Goal: Check status: Check status

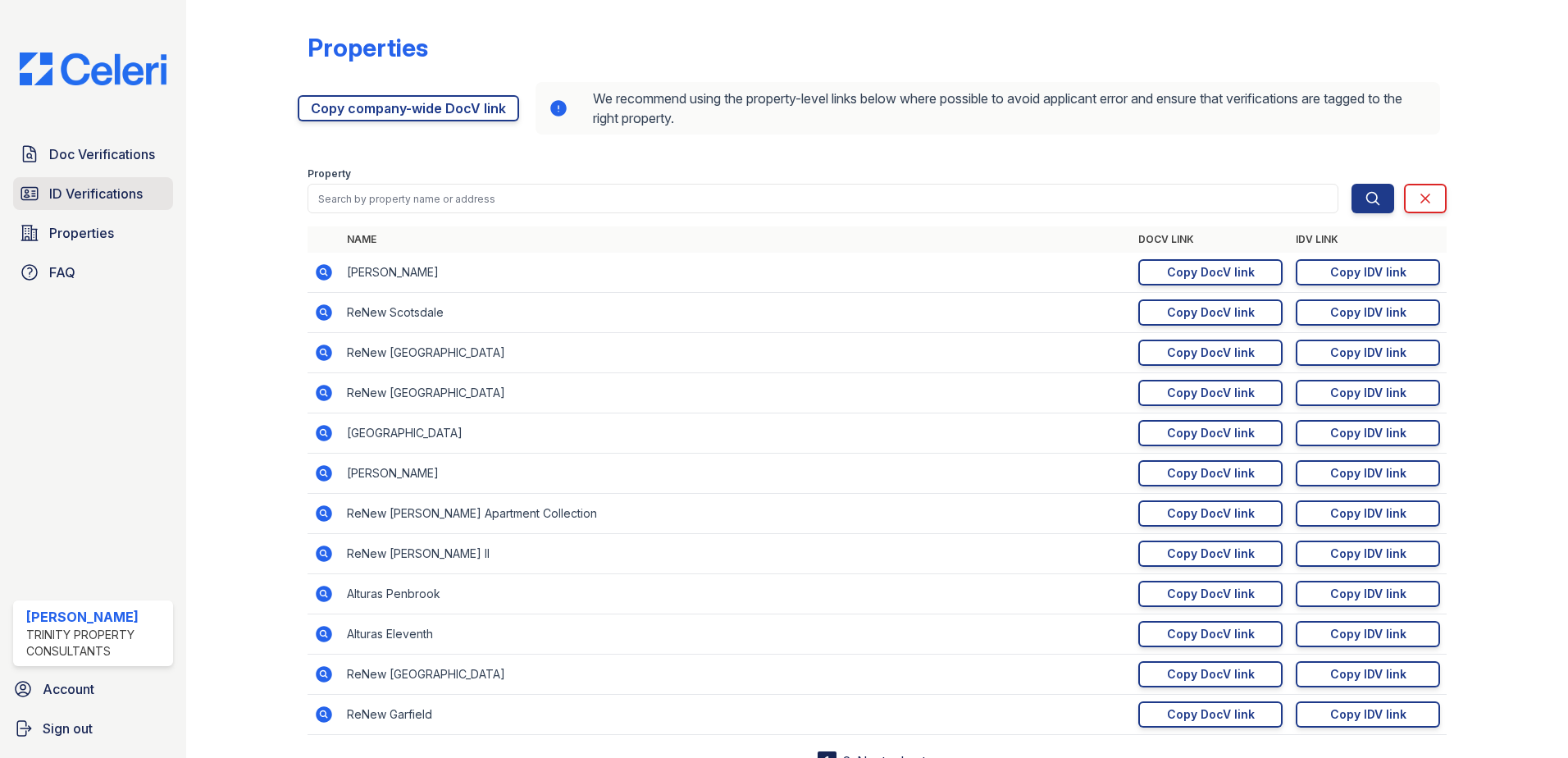
click at [76, 201] on span "ID Verifications" at bounding box center [96, 194] width 93 height 19
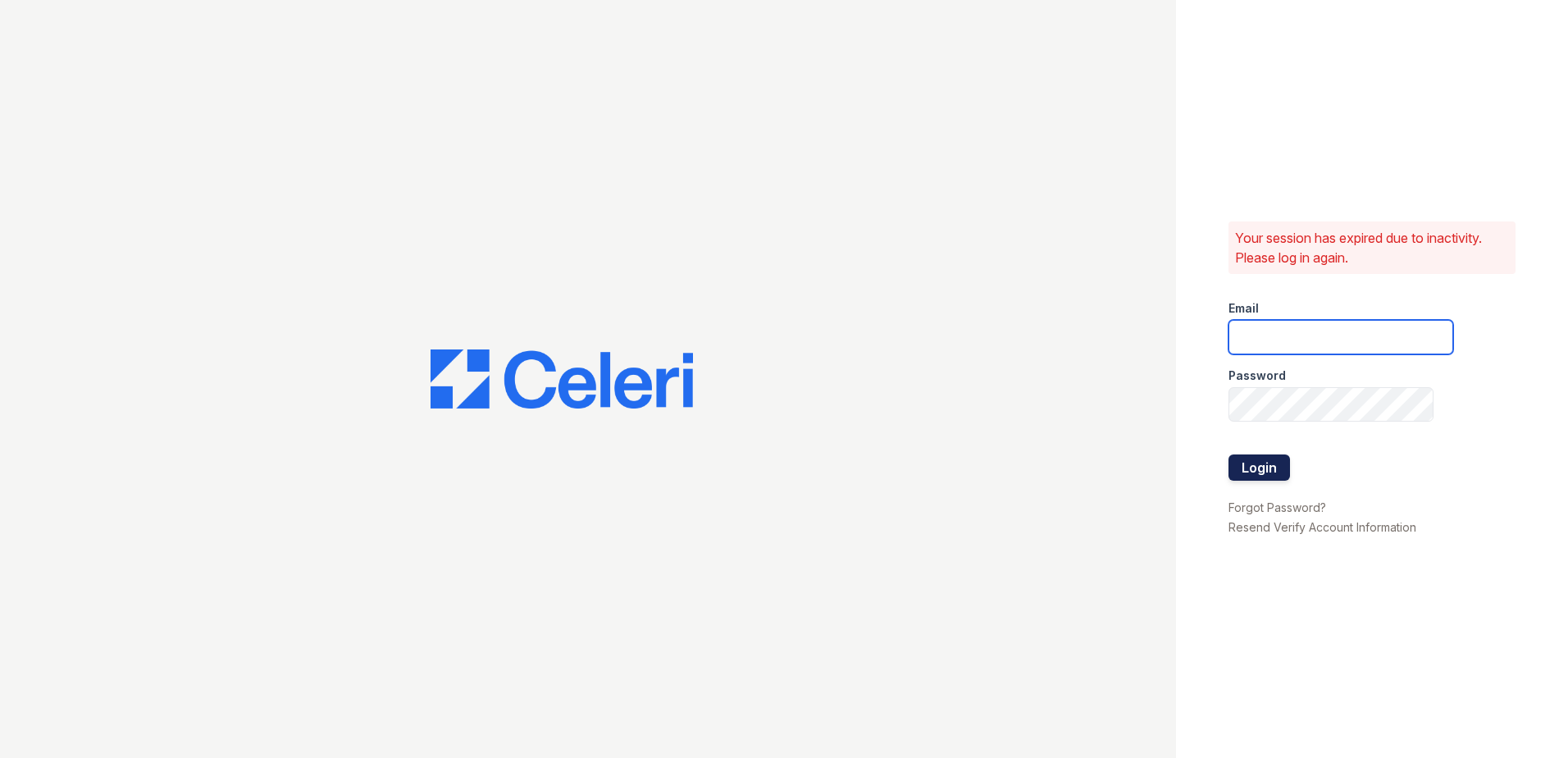
type input "scraig@trinity-pm.com"
click at [1258, 467] on button "Login" at bounding box center [1259, 467] width 61 height 26
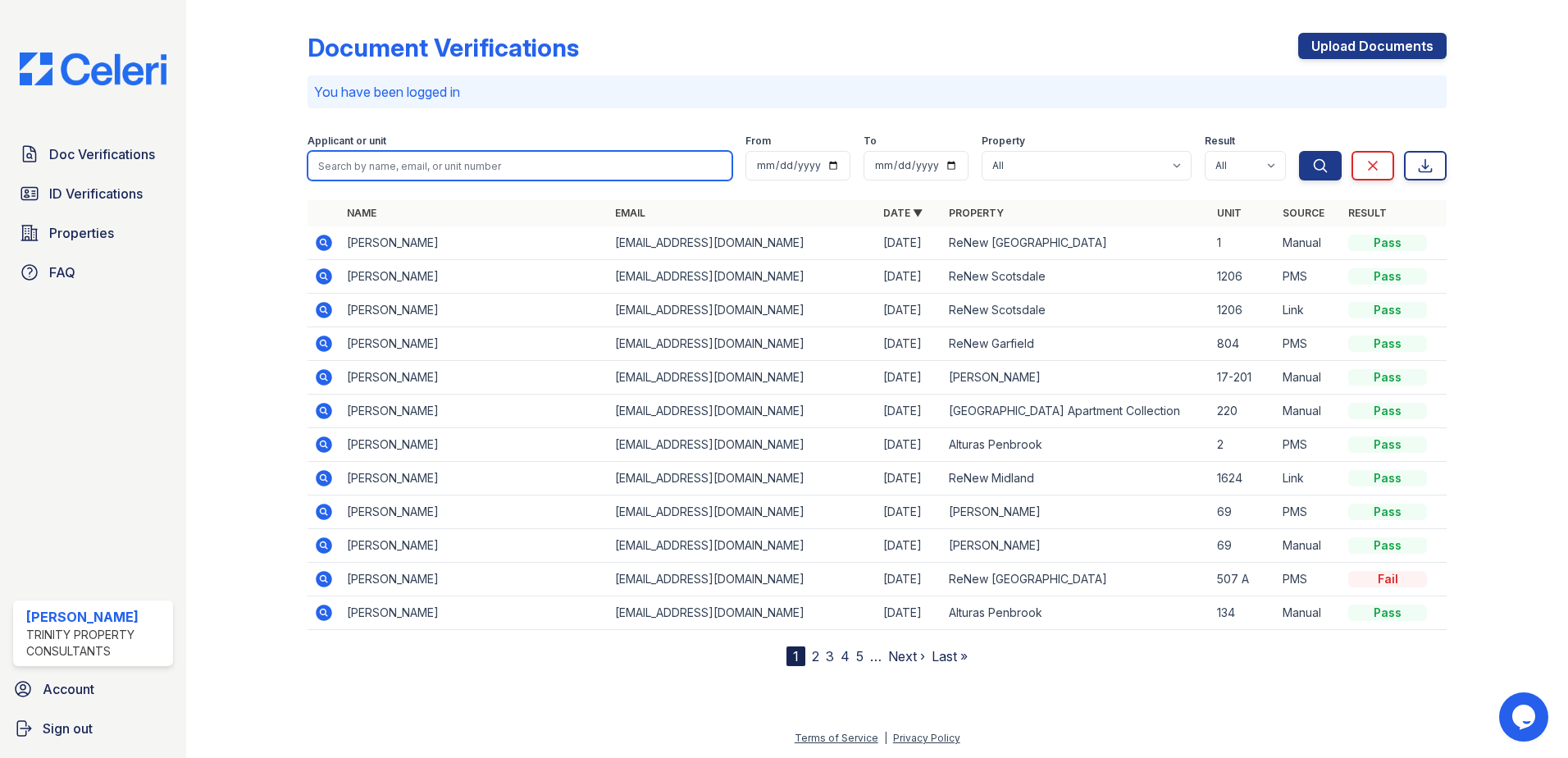
click at [437, 171] on input "search" at bounding box center [519, 165] width 425 height 29
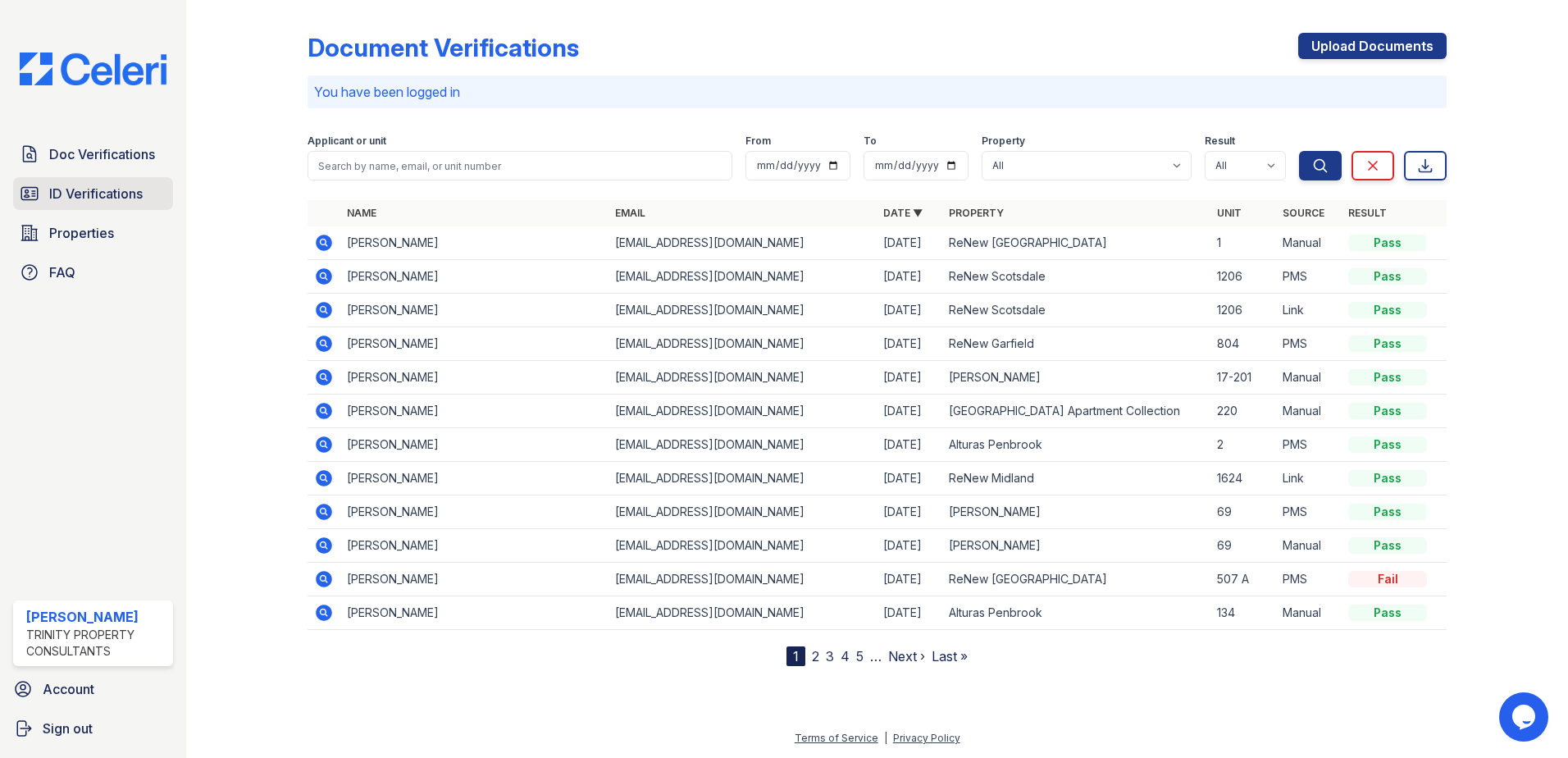
click at [112, 197] on span "ID Verifications" at bounding box center [96, 194] width 93 height 19
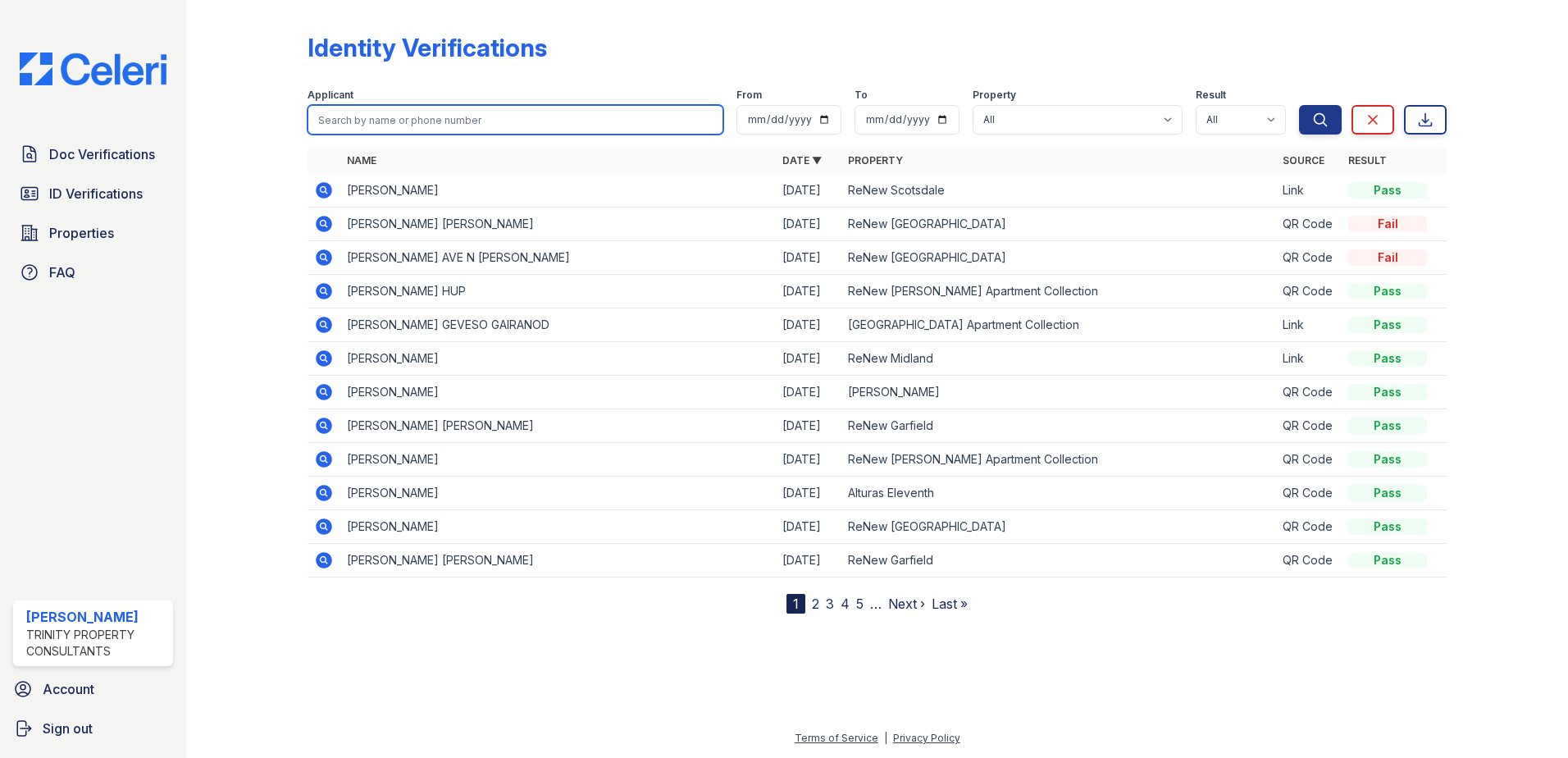
click at [400, 119] on input "search" at bounding box center [515, 120] width 415 height 29
type input "E"
type input "Fernando Romero"
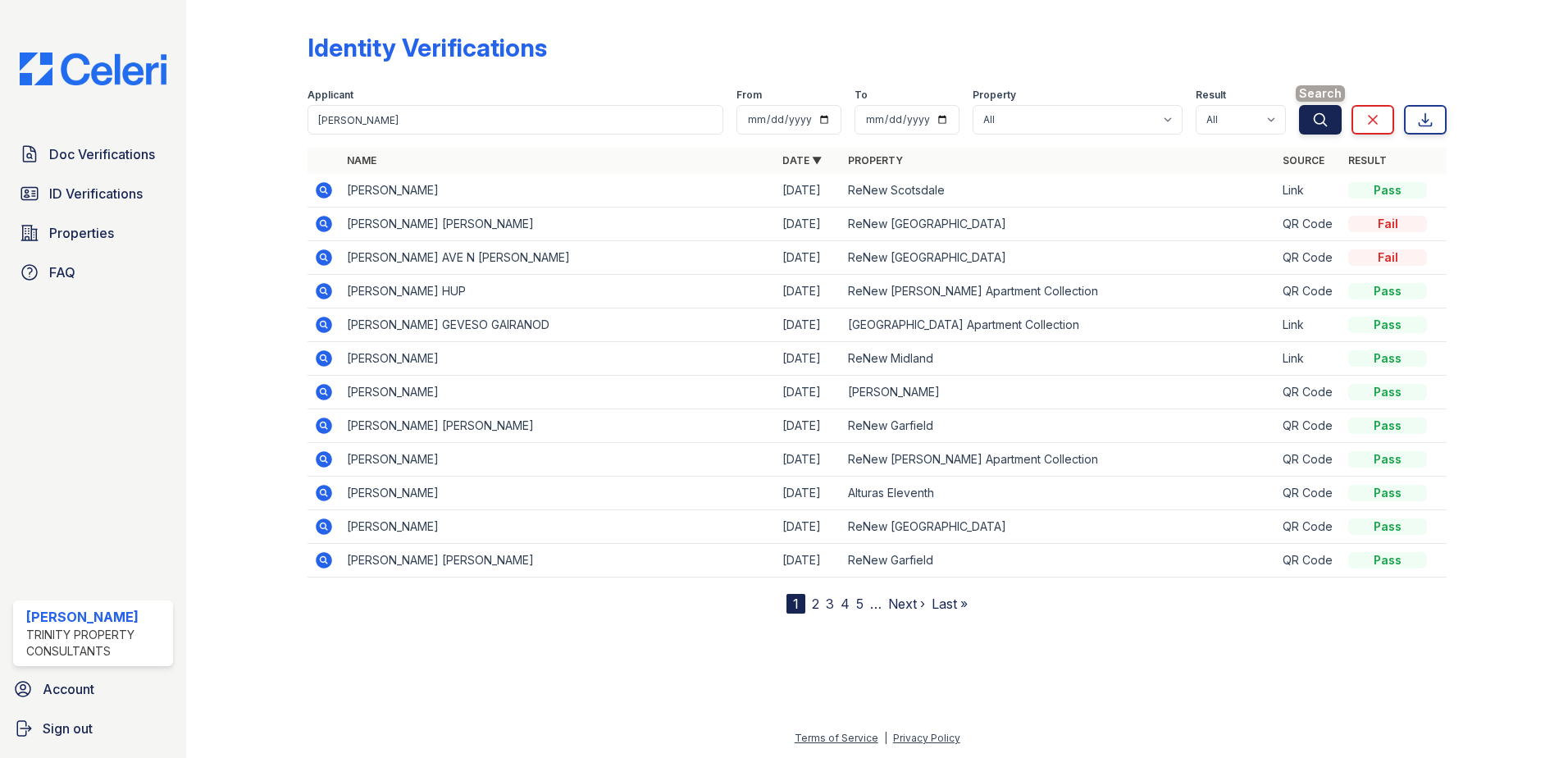
click at [1301, 118] on button "Search" at bounding box center [1321, 120] width 43 height 29
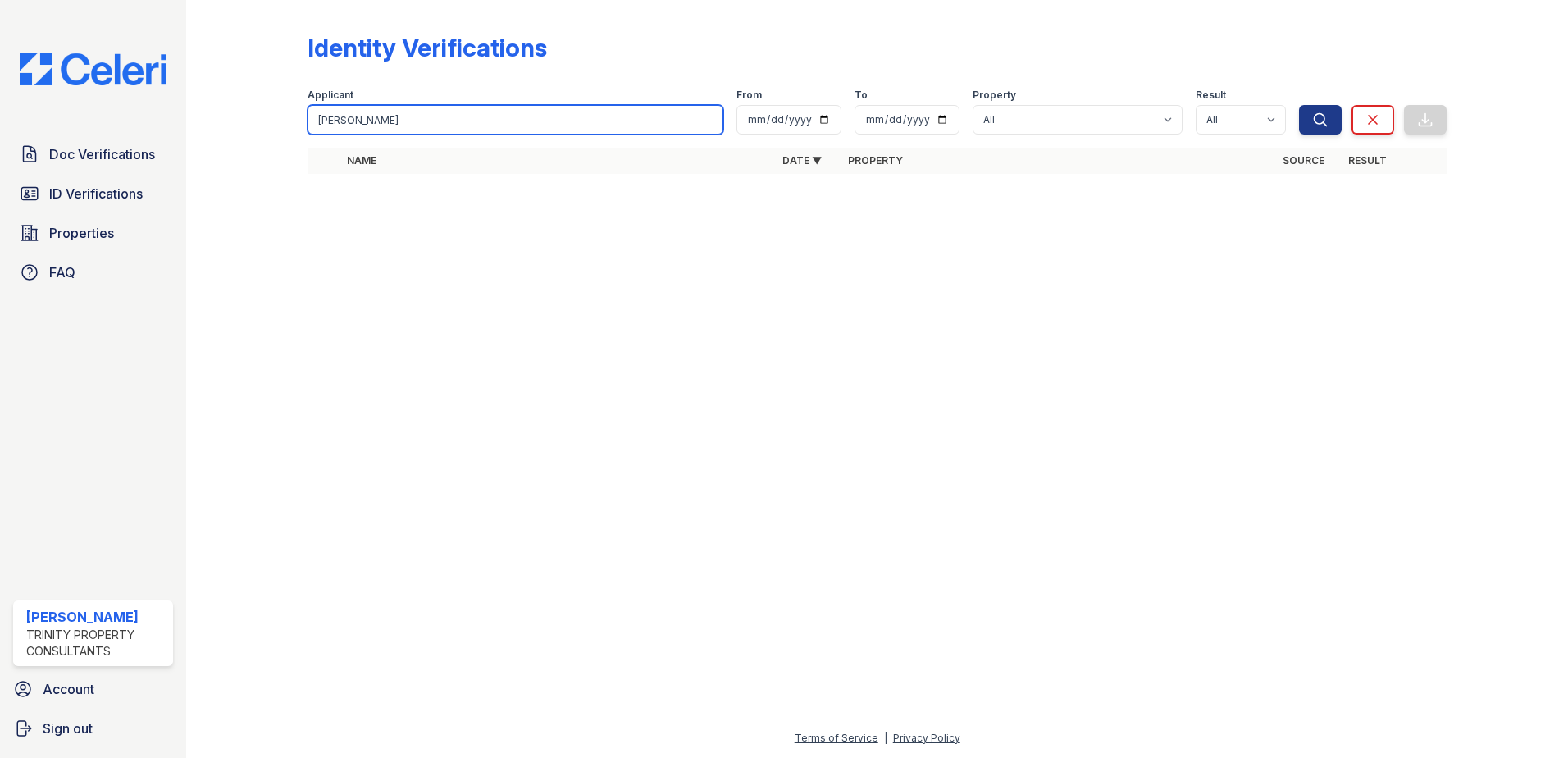
click at [500, 122] on input "Fernando Romero" at bounding box center [515, 120] width 415 height 29
type input "Fernando"
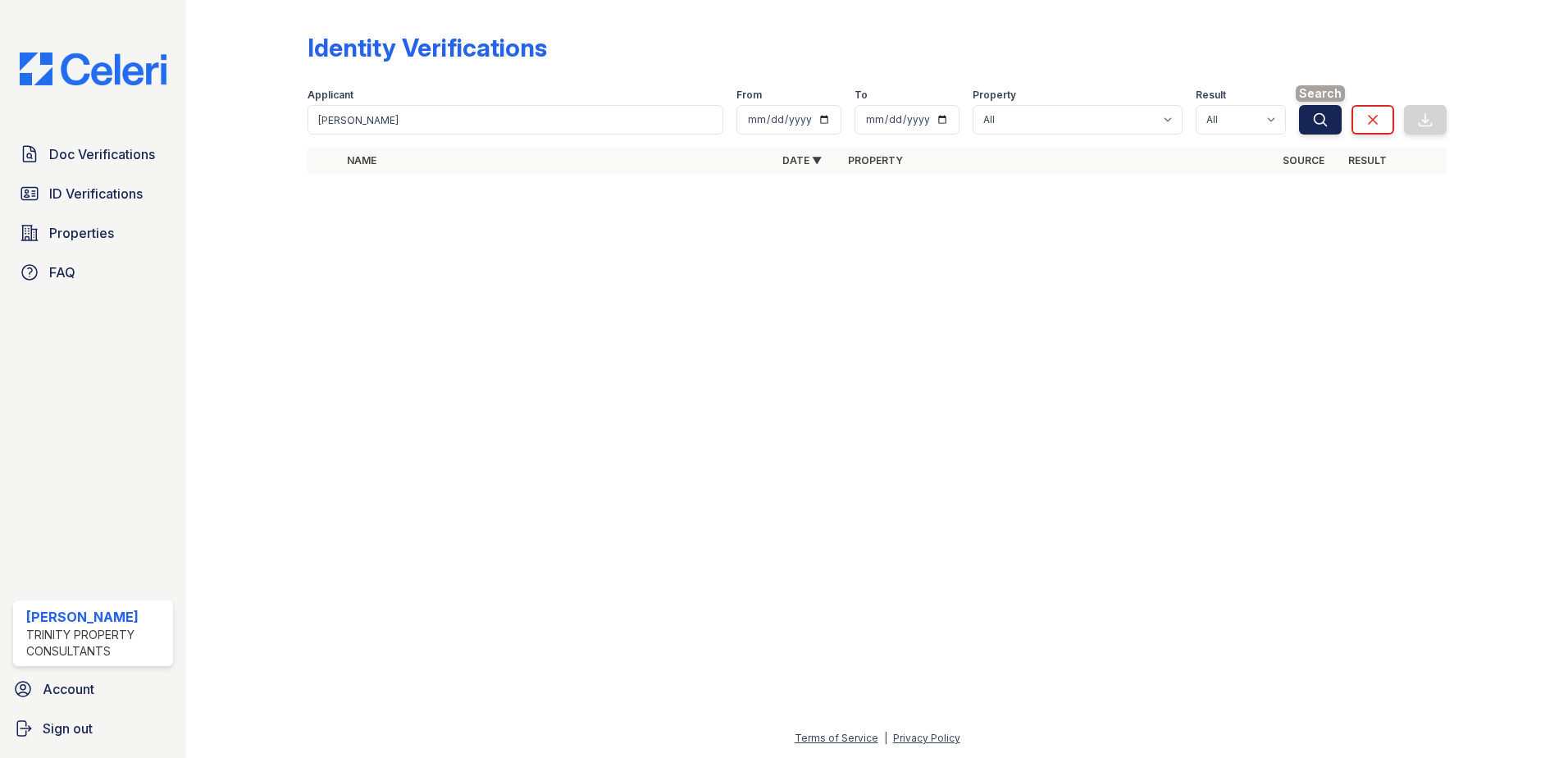
click at [1319, 117] on icon "submit" at bounding box center [1320, 120] width 17 height 17
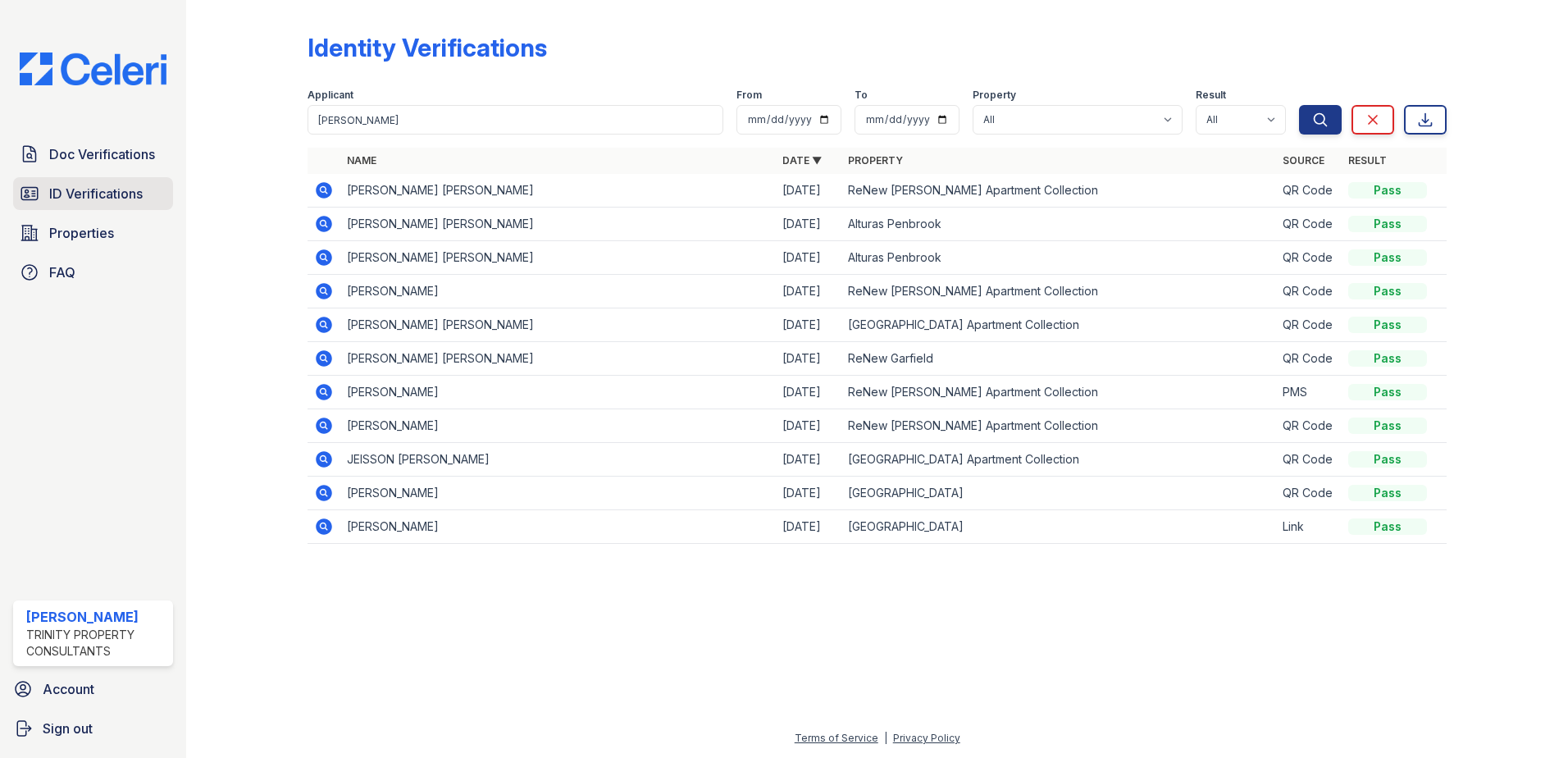
click at [96, 199] on span "ID Verifications" at bounding box center [96, 194] width 93 height 19
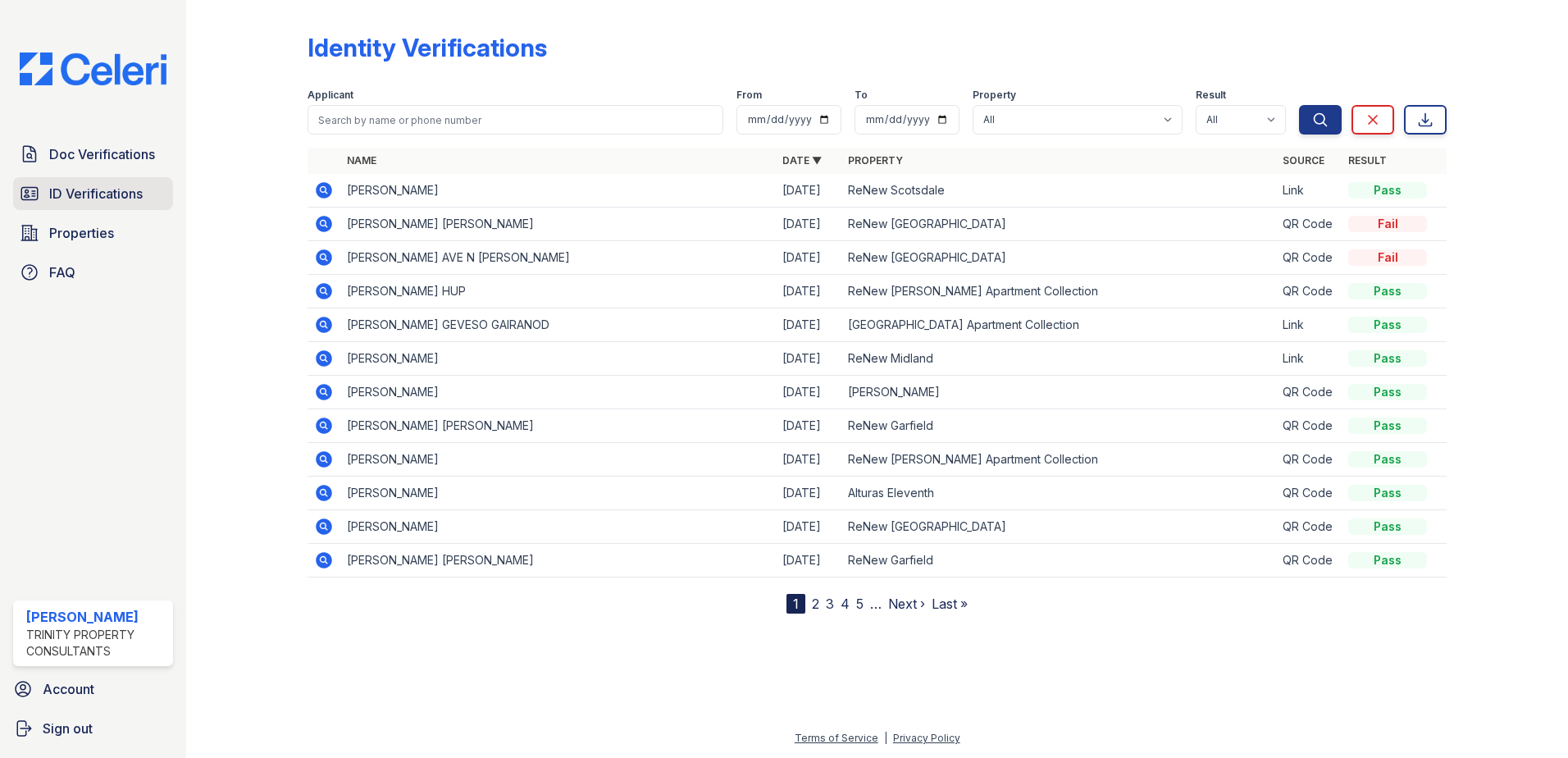
click at [85, 188] on span "ID Verifications" at bounding box center [96, 194] width 93 height 19
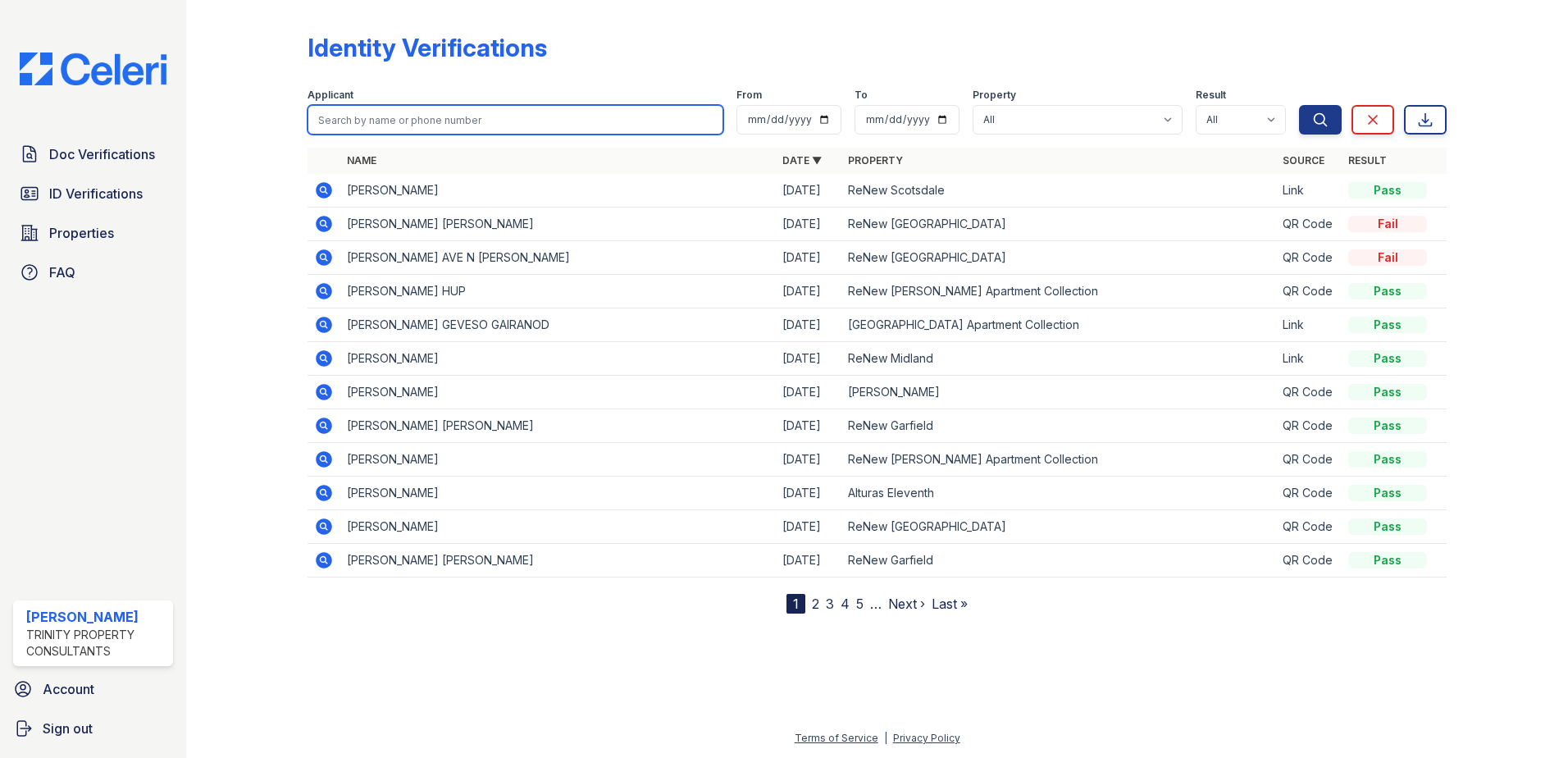
click at [388, 121] on input "search" at bounding box center [515, 120] width 415 height 29
type input "Ojie"
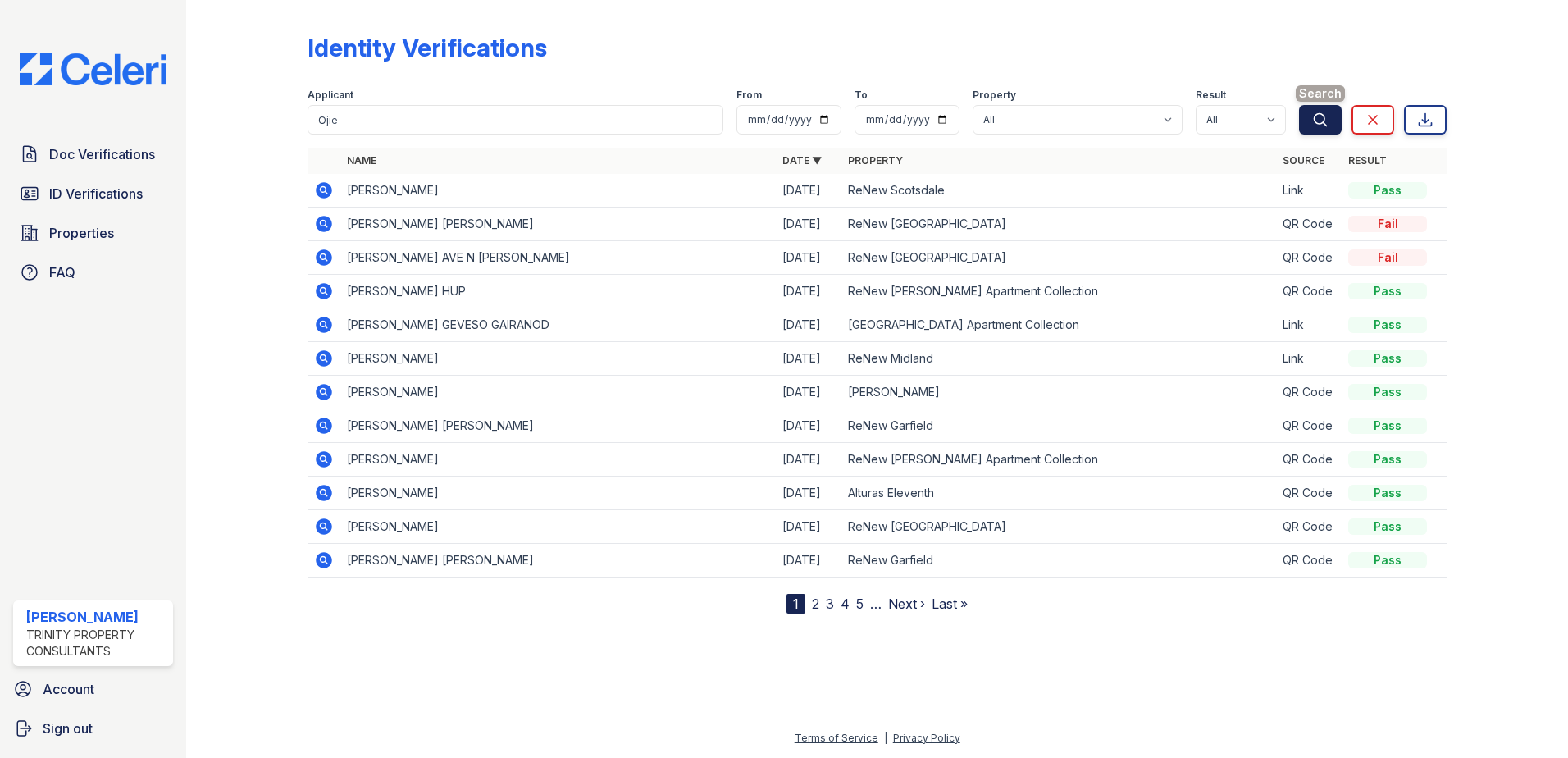
click at [1326, 127] on icon "submit" at bounding box center [1320, 120] width 17 height 17
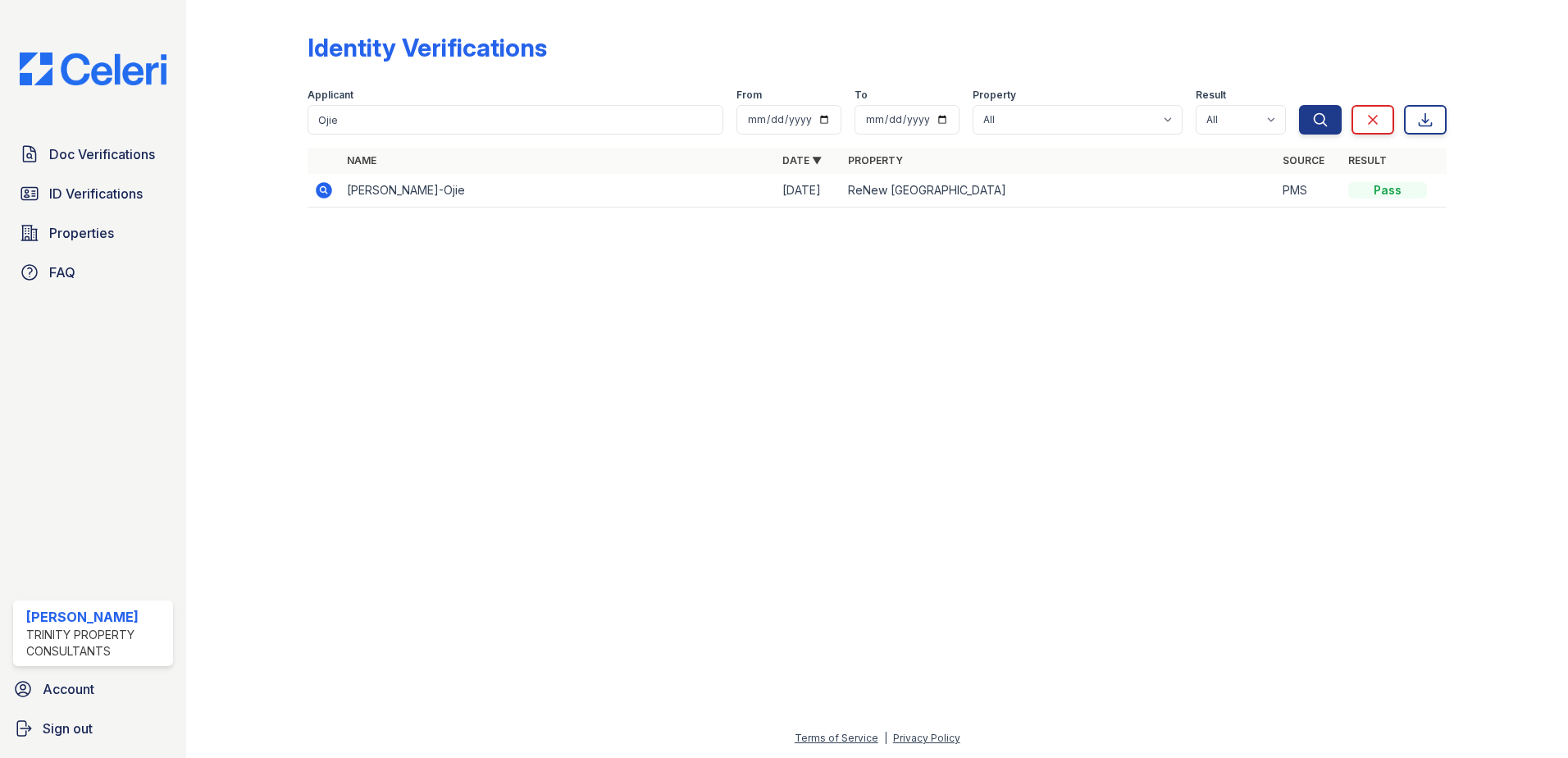
click at [318, 184] on icon at bounding box center [324, 190] width 19 height 19
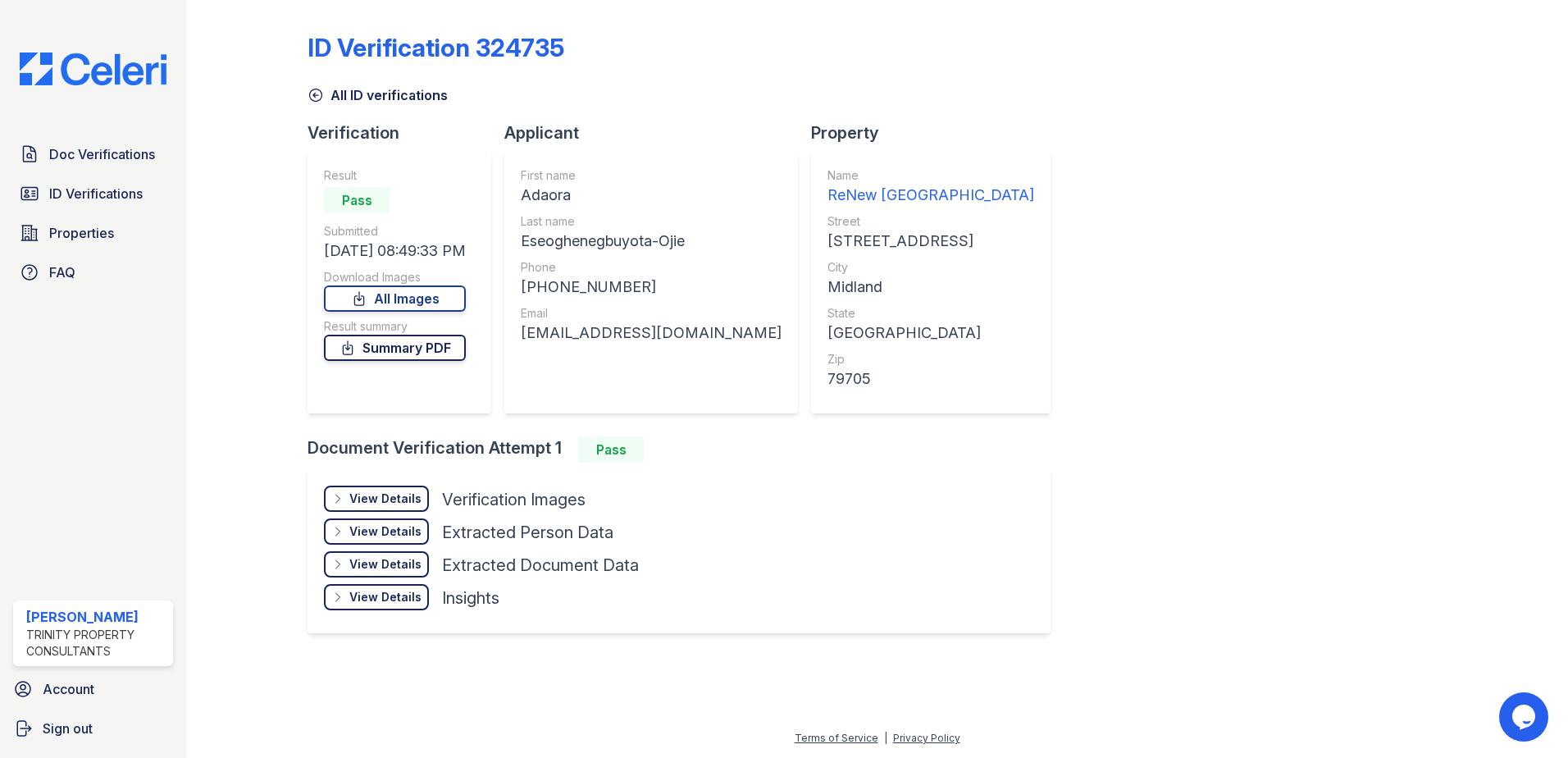
click at [387, 344] on link "Summary PDF" at bounding box center [395, 347] width 142 height 26
click at [123, 145] on span "Doc Verifications" at bounding box center [102, 154] width 106 height 19
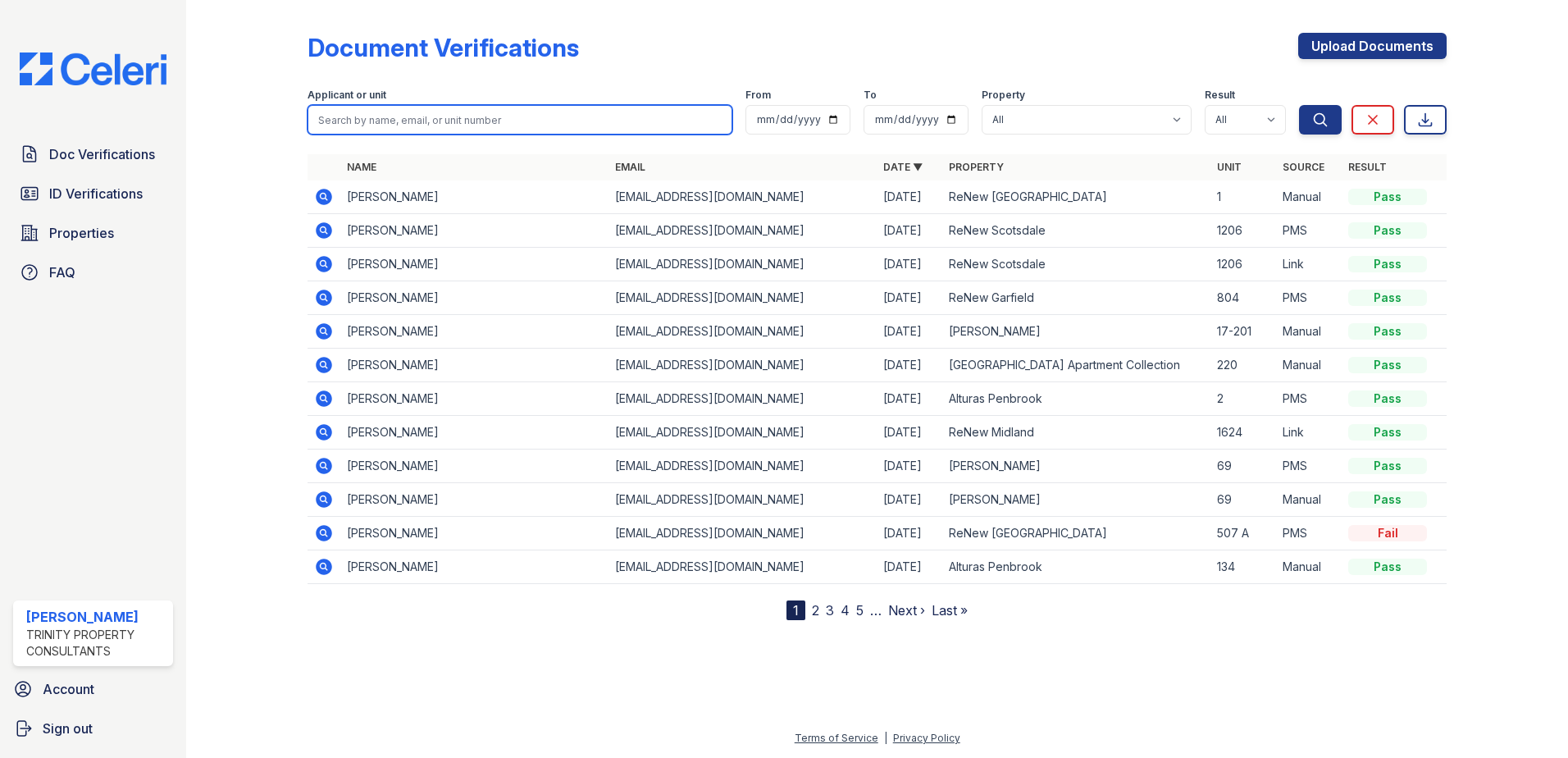
click at [395, 125] on input "search" at bounding box center [519, 120] width 425 height 29
type input "Ojie"
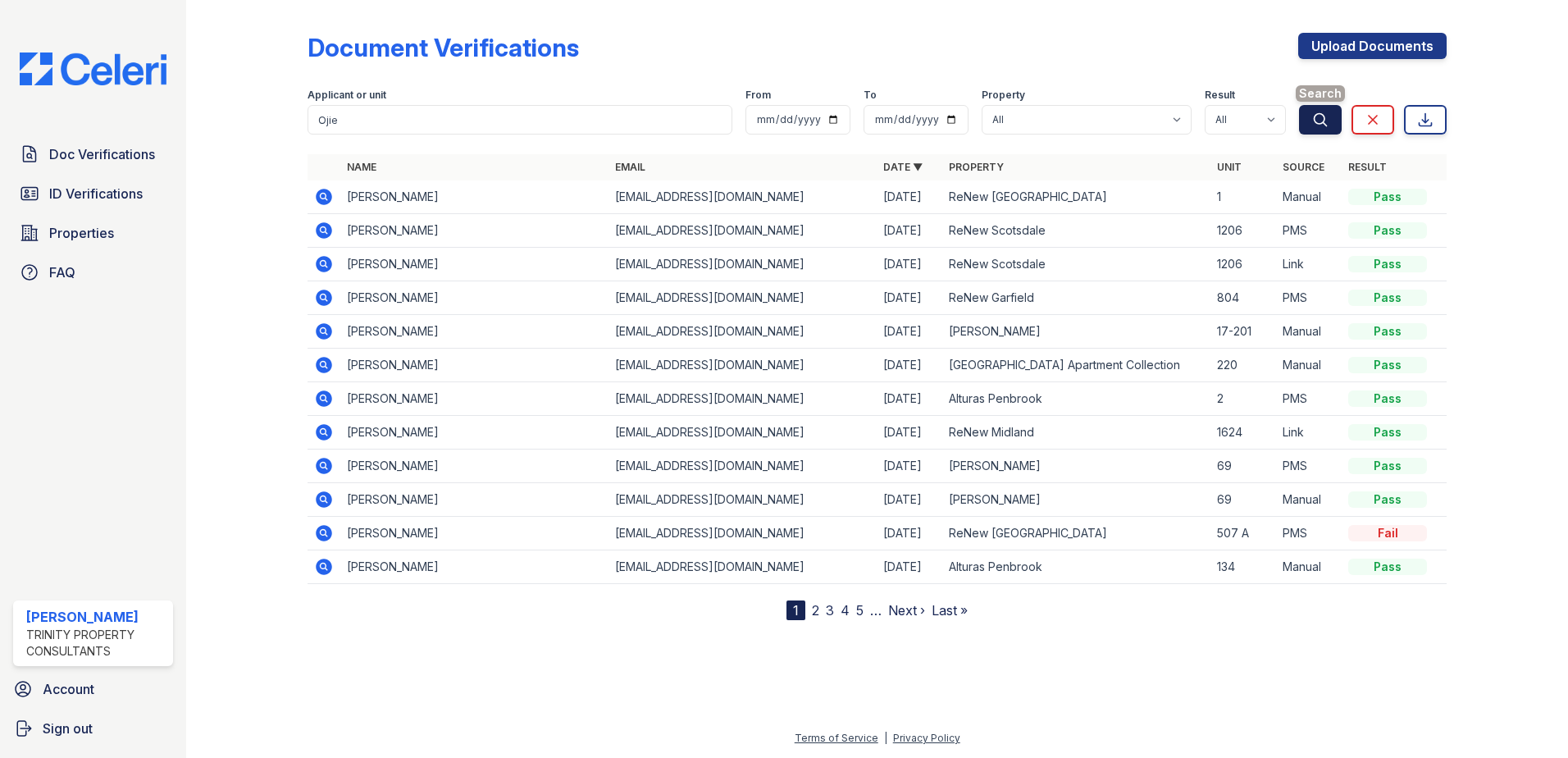
click at [1311, 115] on button "Search" at bounding box center [1321, 120] width 43 height 29
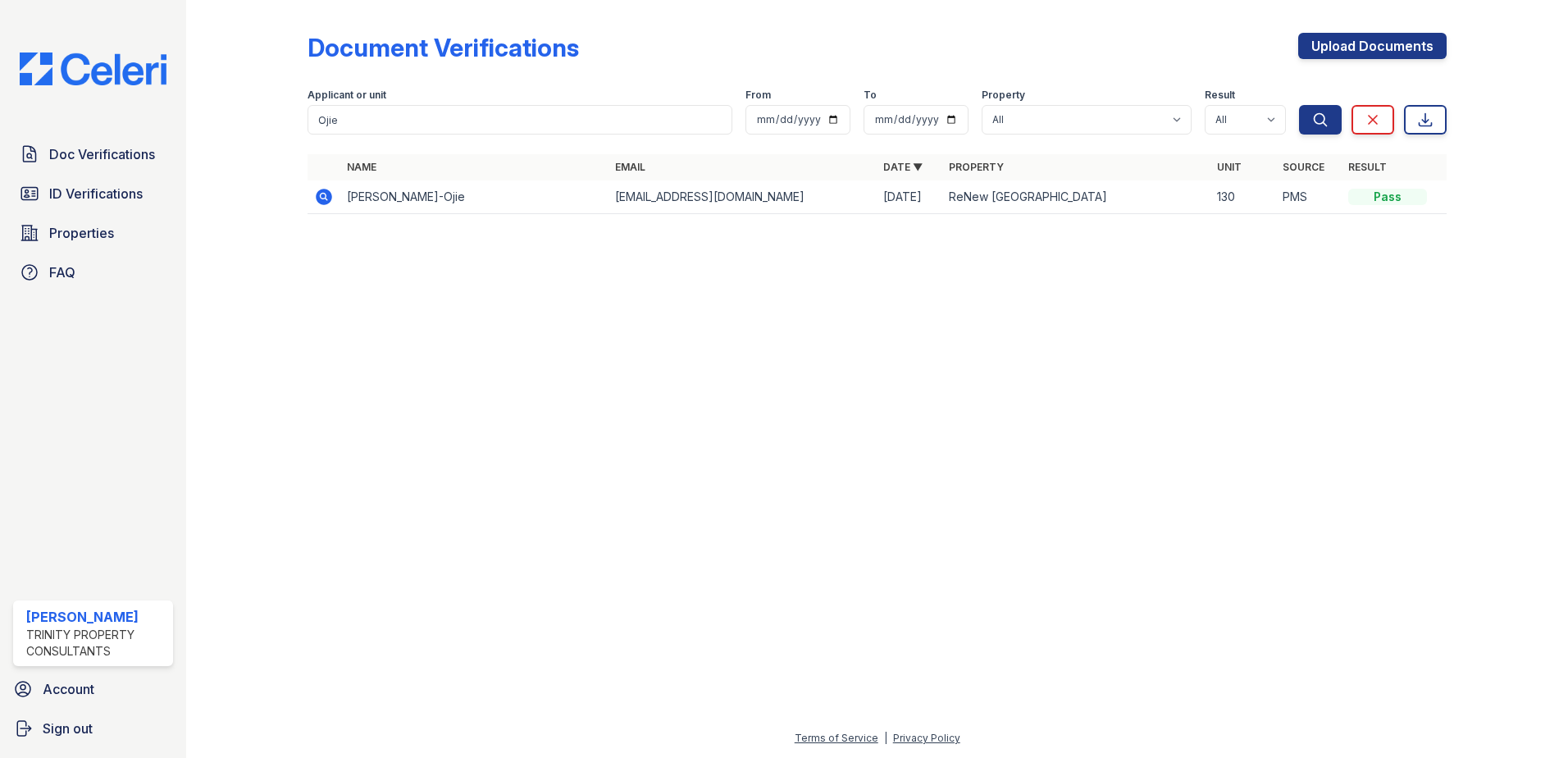
click at [316, 198] on icon at bounding box center [324, 197] width 17 height 17
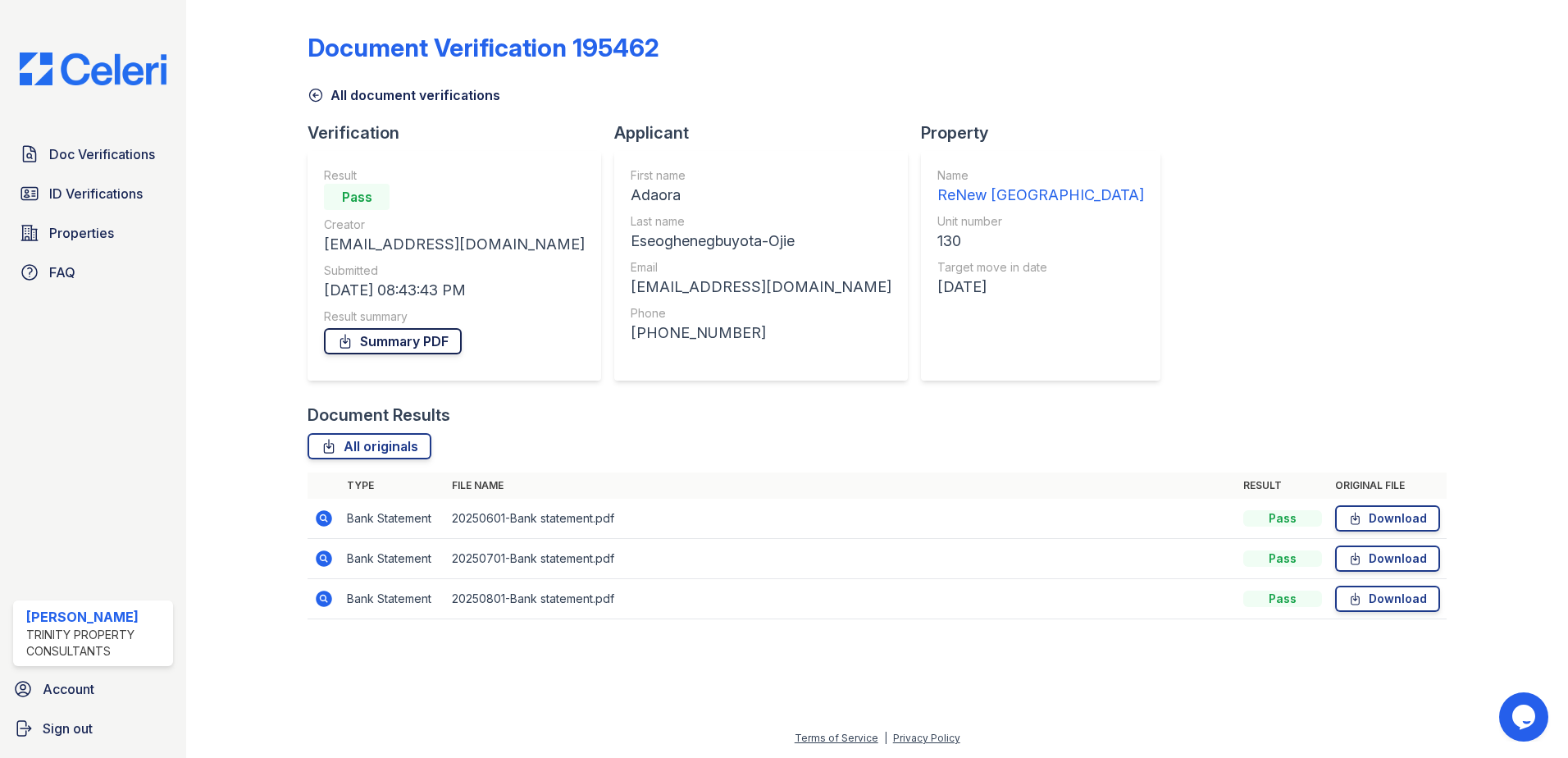
click at [383, 343] on link "Summary PDF" at bounding box center [393, 341] width 138 height 26
click at [91, 195] on span "ID Verifications" at bounding box center [96, 194] width 93 height 19
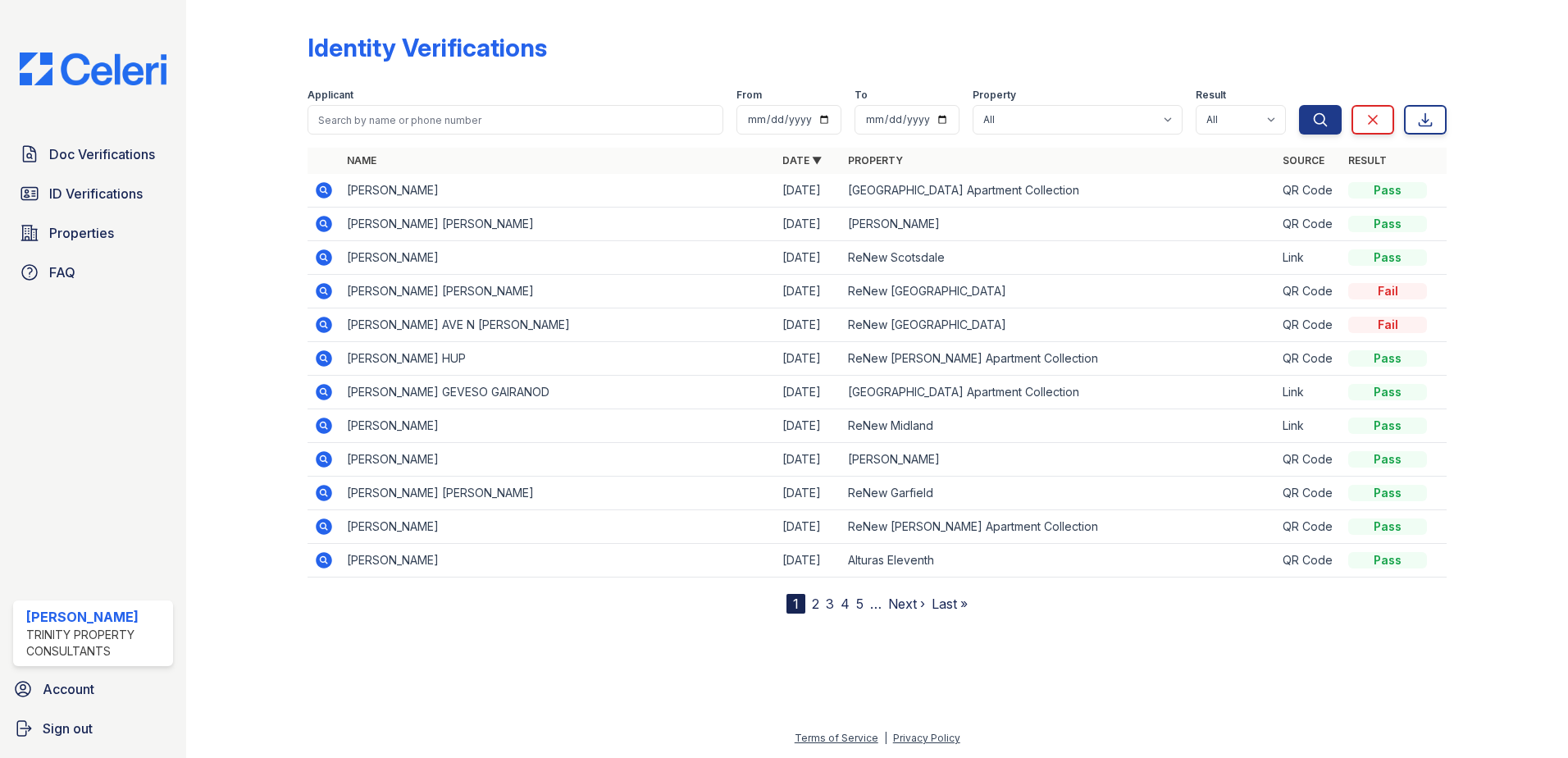
click at [327, 256] on icon at bounding box center [324, 258] width 19 height 19
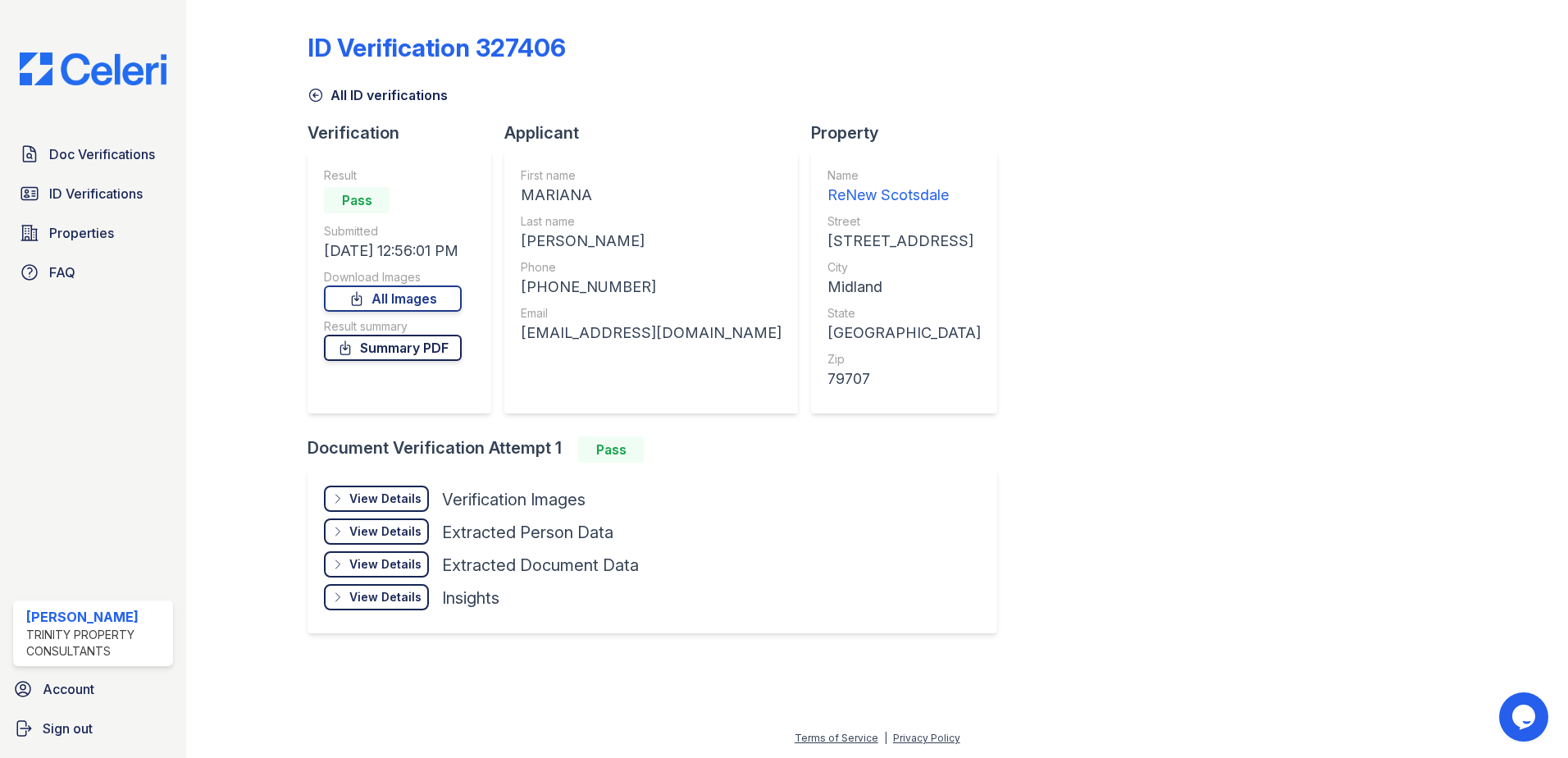
click at [402, 352] on link "Summary PDF" at bounding box center [393, 347] width 138 height 26
click at [100, 155] on span "Doc Verifications" at bounding box center [102, 154] width 106 height 19
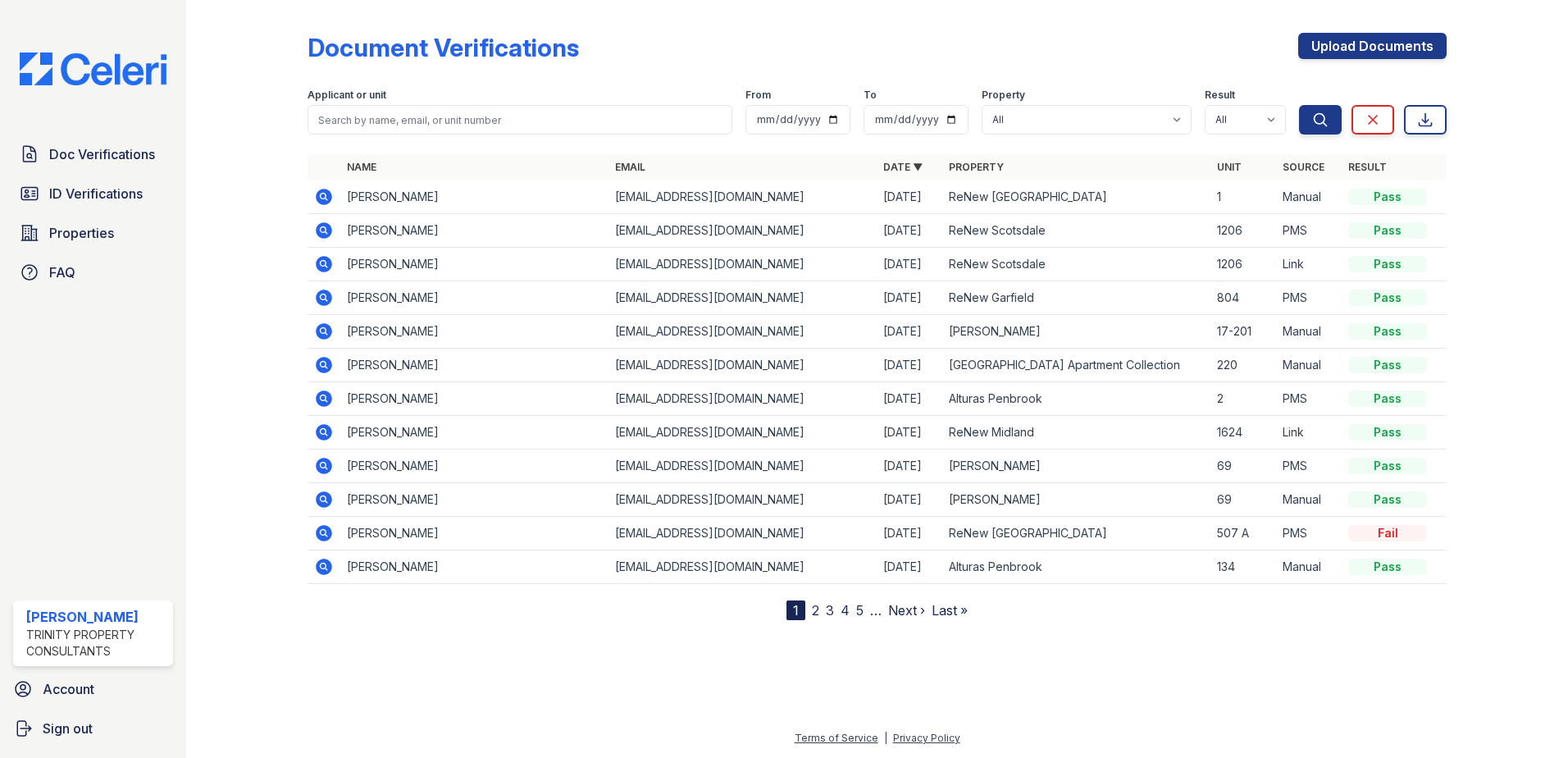
click at [327, 231] on icon at bounding box center [324, 231] width 19 height 19
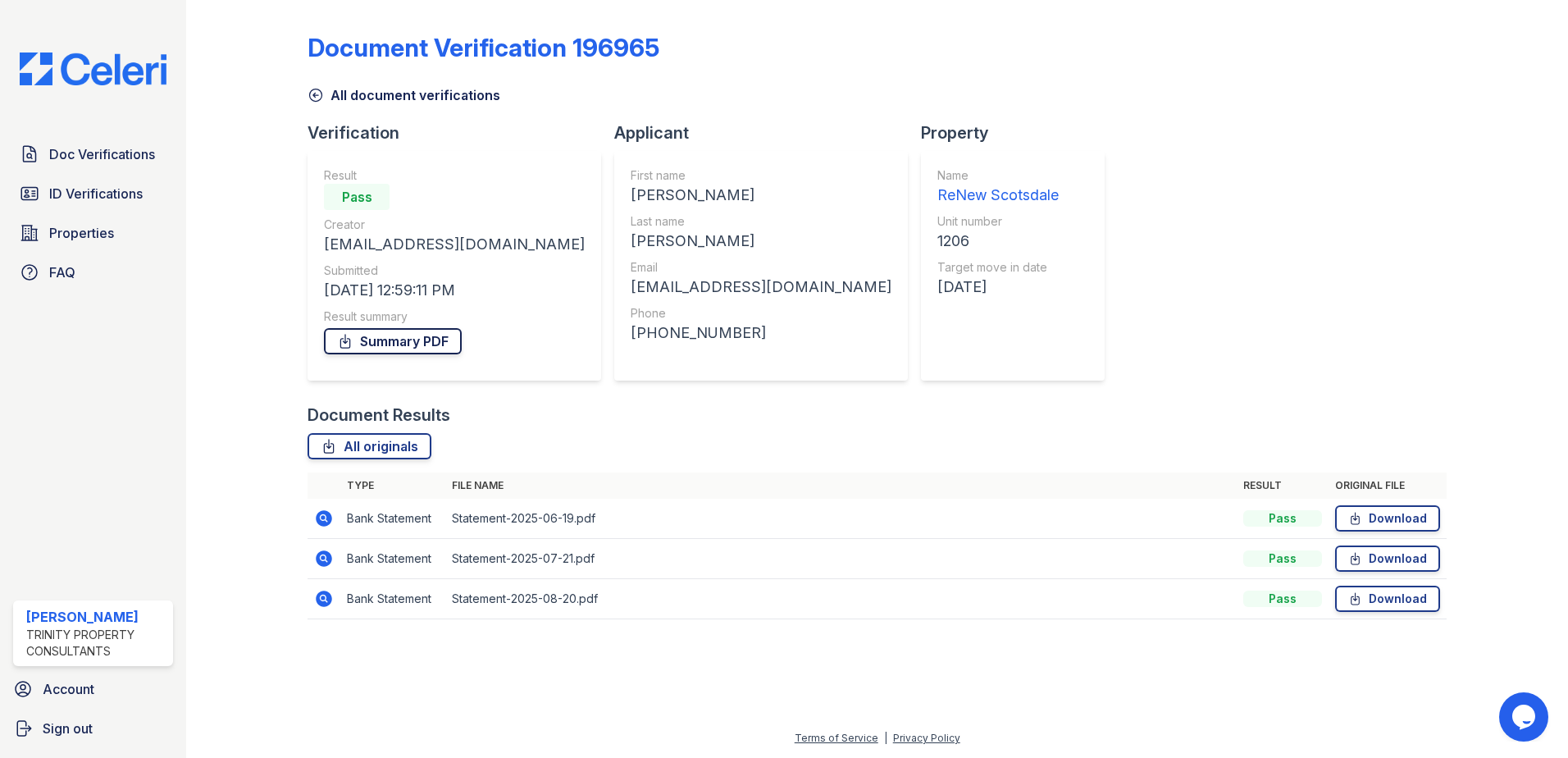
click at [391, 339] on link "Summary PDF" at bounding box center [393, 341] width 138 height 26
